Goal: Task Accomplishment & Management: Complete application form

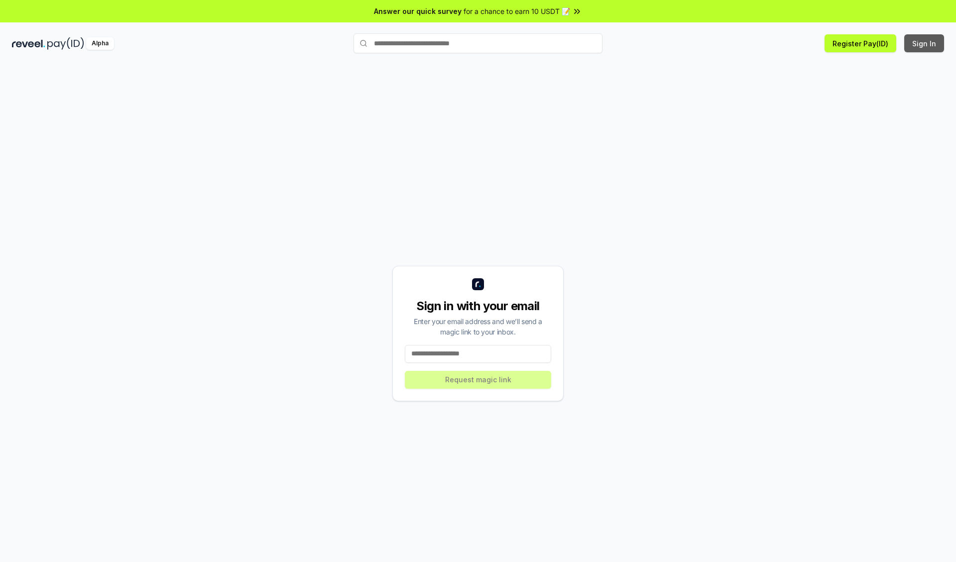
click at [925, 43] on button "Sign In" at bounding box center [925, 43] width 40 height 18
type input "**********"
click at [478, 380] on button "Request magic link" at bounding box center [478, 380] width 146 height 18
